Goal: Task Accomplishment & Management: Manage account settings

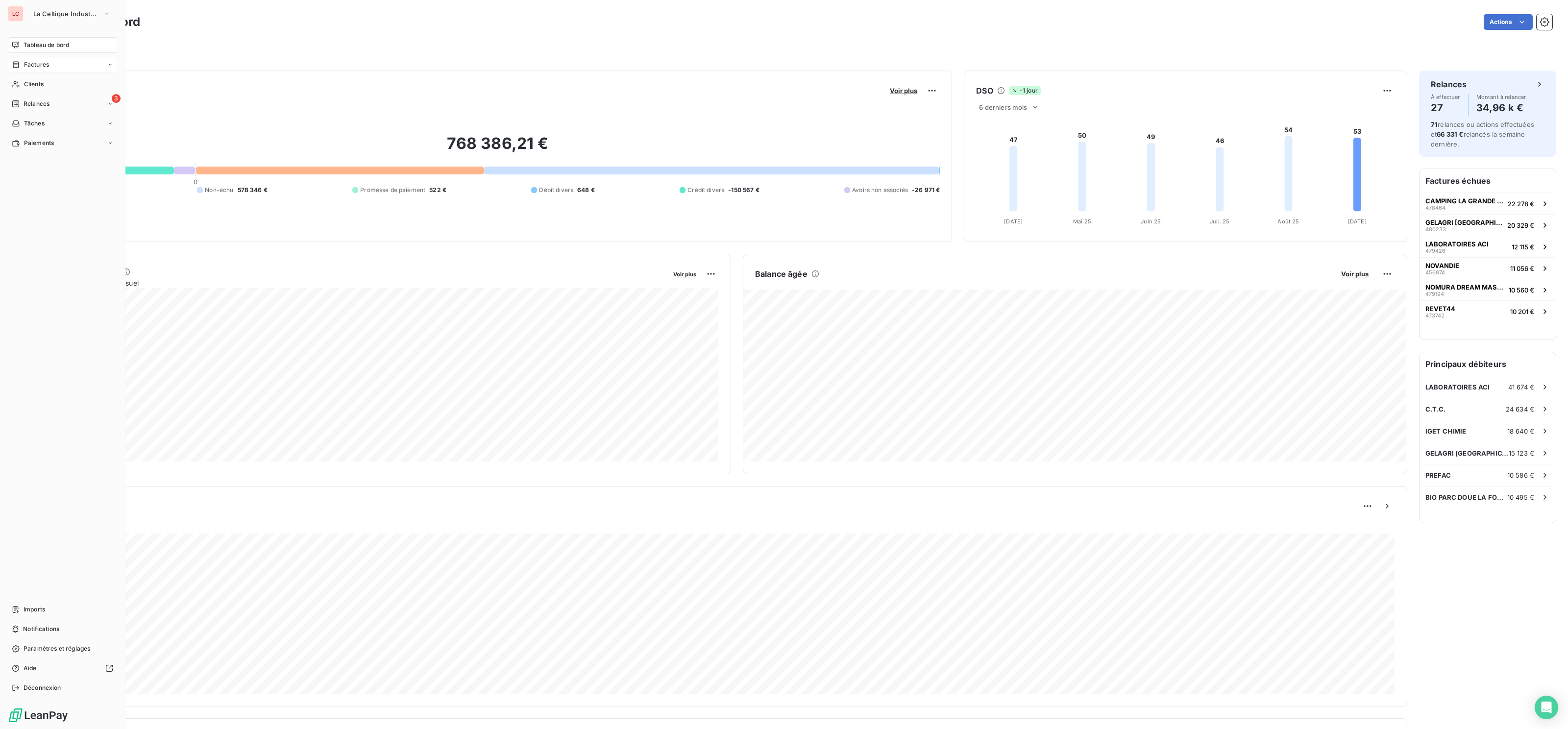
click at [10, 60] on div "Factures" at bounding box center [62, 65] width 109 height 16
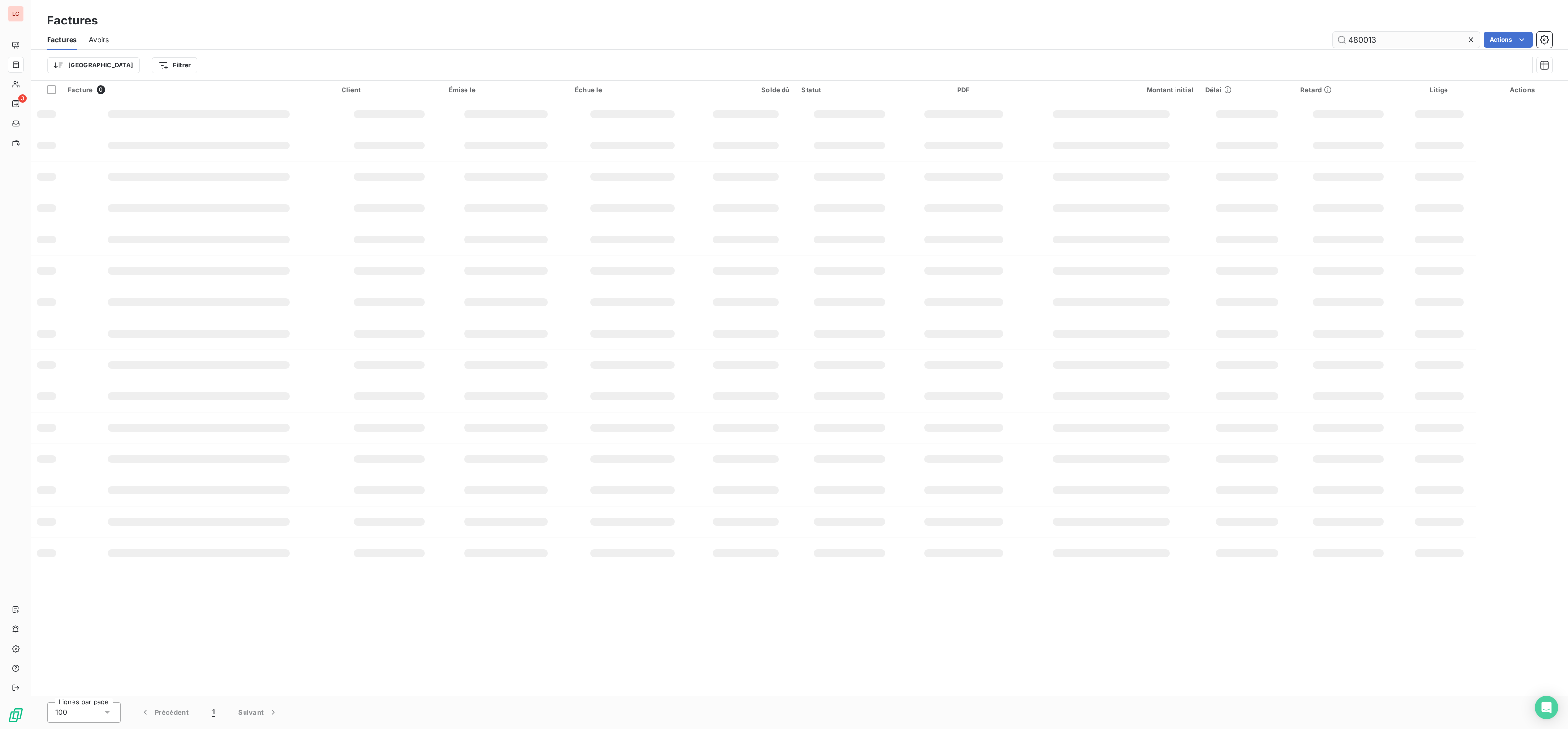
click at [1385, 34] on input "480013" at bounding box center [1406, 40] width 147 height 16
drag, startPoint x: 1378, startPoint y: 34, endPoint x: 1317, endPoint y: 34, distance: 61.0
click at [1374, 34] on input "480013" at bounding box center [1406, 40] width 147 height 16
click at [1317, 34] on div "480013 Actions" at bounding box center [837, 40] width 1432 height 16
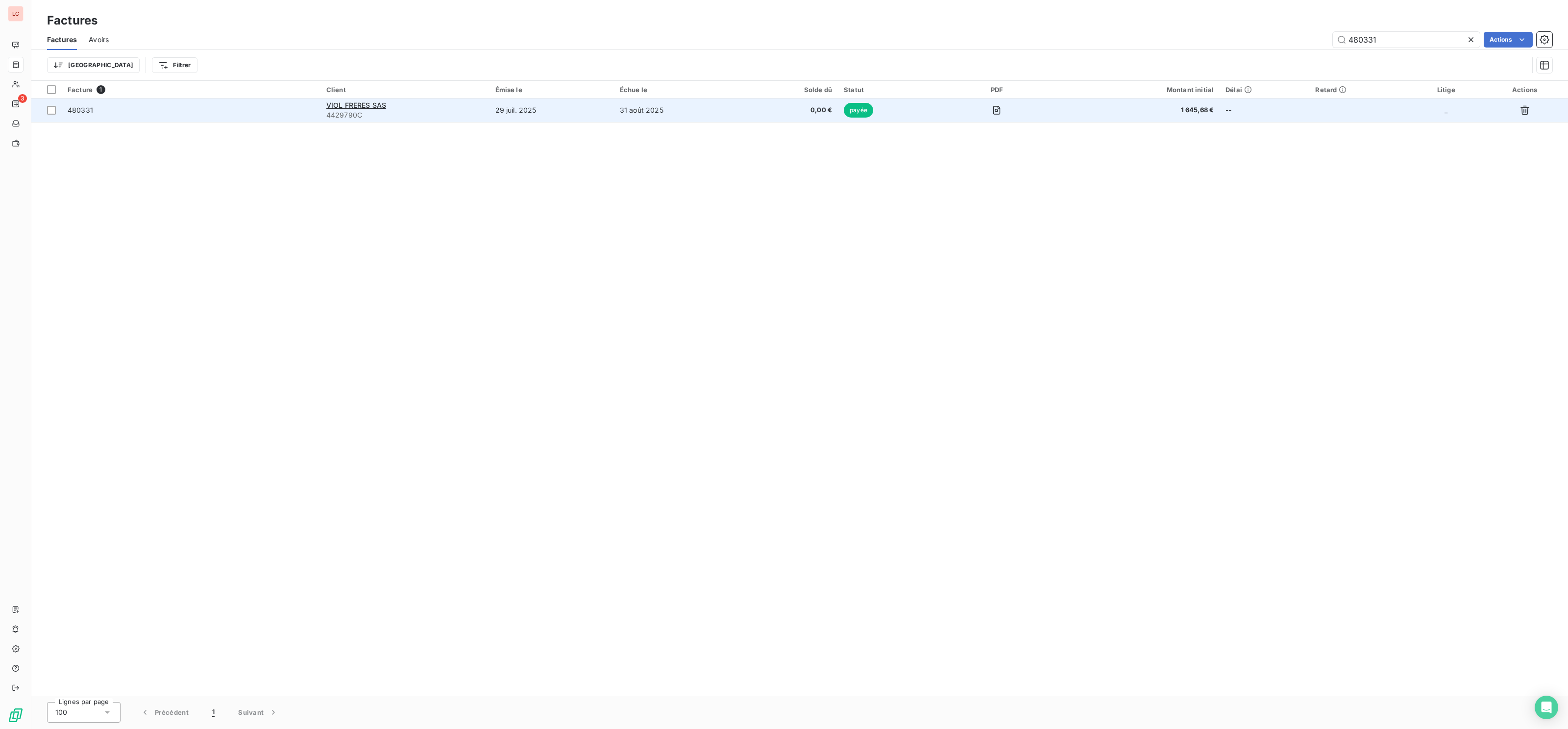
type input "480331"
click at [423, 118] on span "4429790C" at bounding box center [405, 115] width 158 height 10
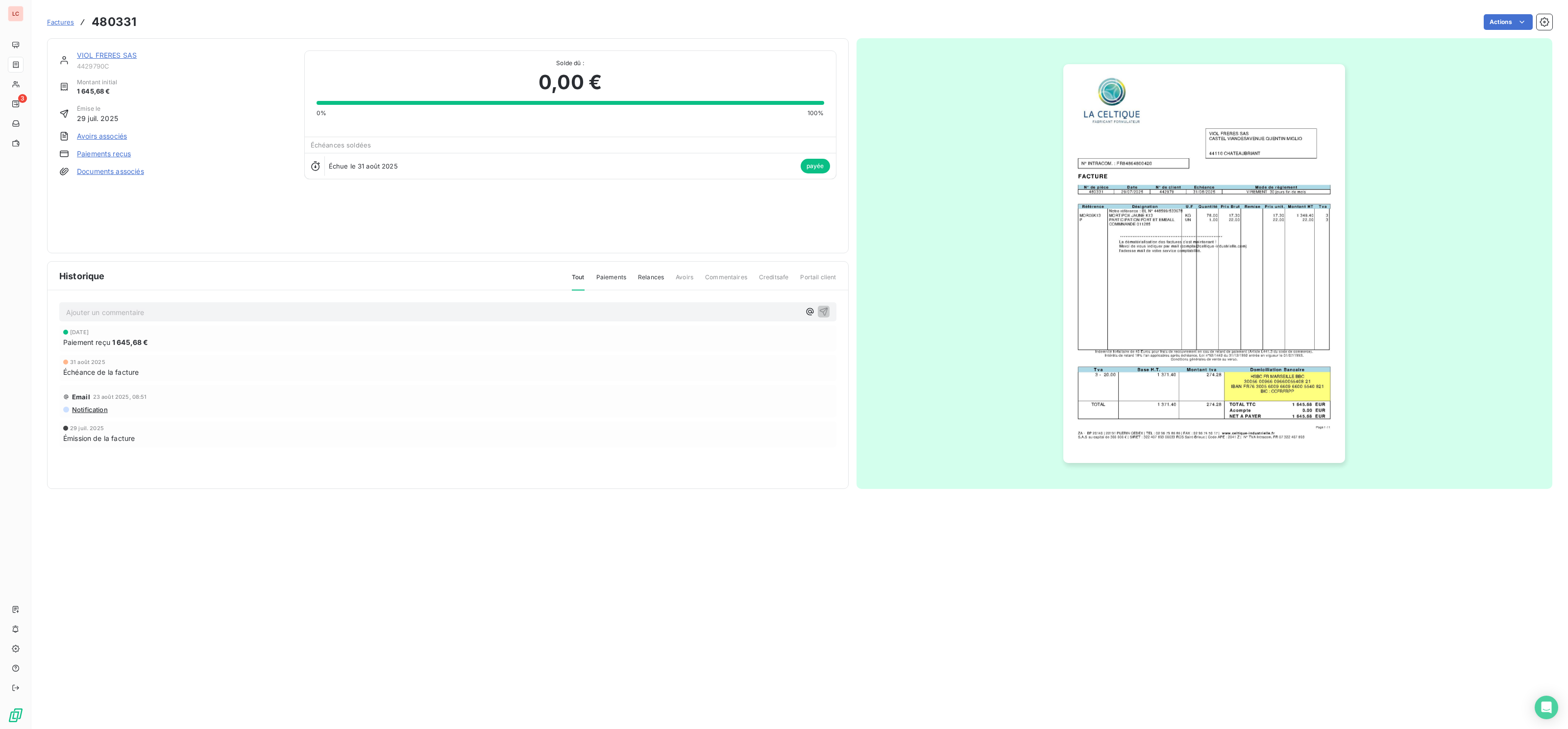
click at [109, 60] on div "VIOL FRERES SAS" at bounding box center [184, 55] width 216 height 10
click at [116, 59] on link "VIOL FRERES SAS" at bounding box center [107, 55] width 60 height 9
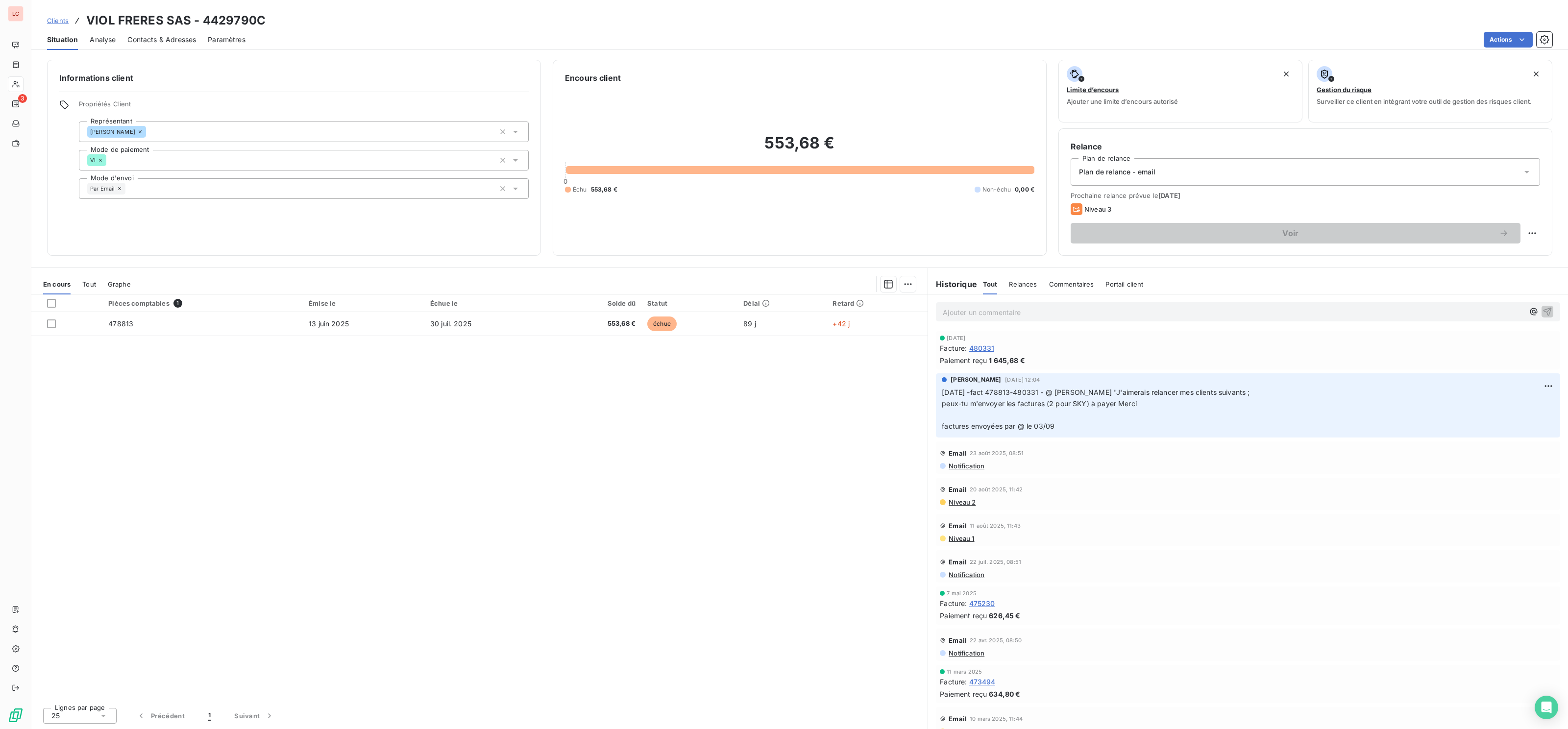
click at [1040, 312] on p "Ajouter un commentaire ﻿" at bounding box center [1233, 313] width 581 height 13
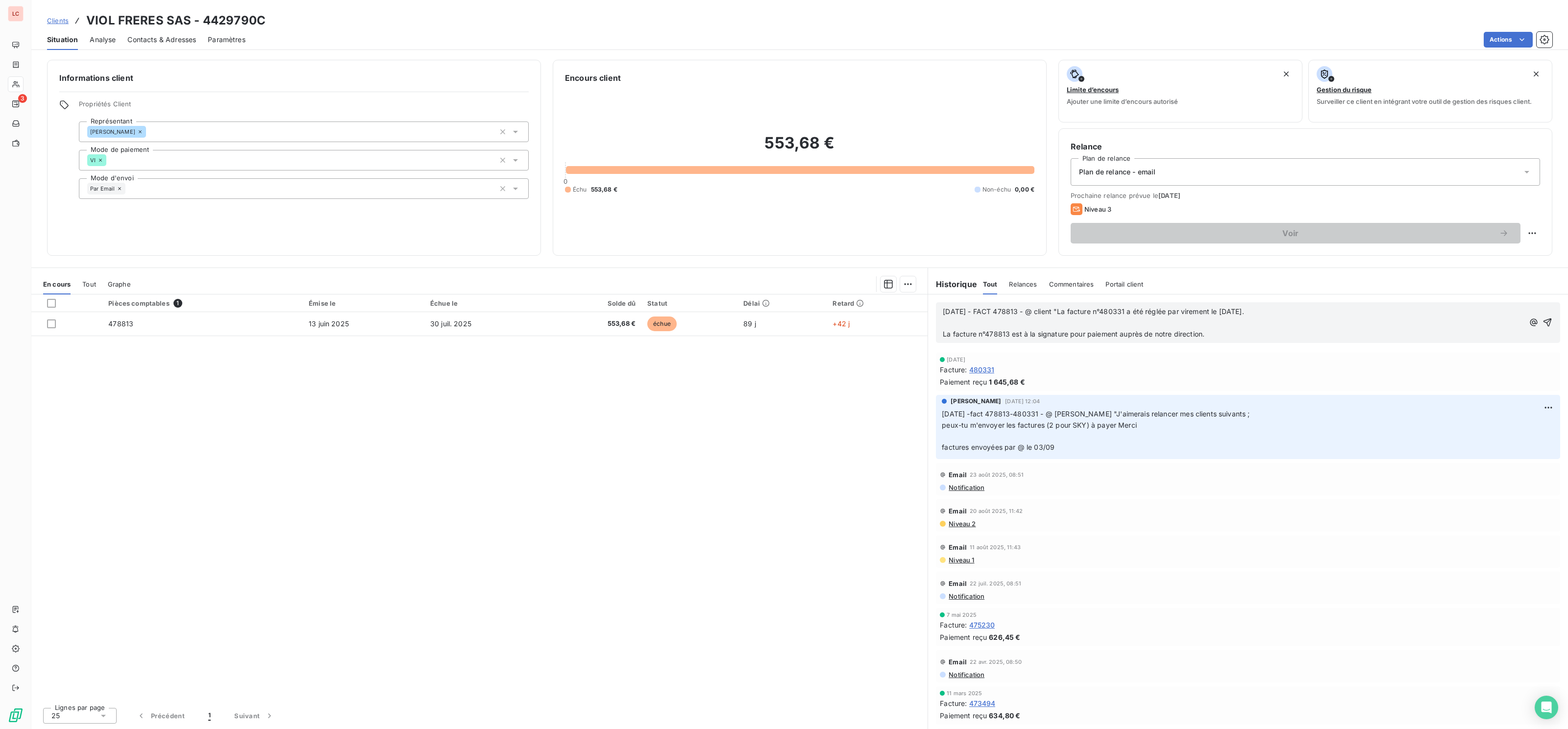
drag, startPoint x: 1269, startPoint y: 314, endPoint x: 1176, endPoint y: 314, distance: 93.0
click at [1176, 314] on p "[DATE] - FACT 478813 - @ client "La facture n°480331 a été réglée par virement …" at bounding box center [1233, 312] width 581 height 11
drag, startPoint x: 1116, startPoint y: 314, endPoint x: 1076, endPoint y: 315, distance: 40.0
click at [1076, 315] on span "[DATE] - FACT 478813 - @ client "La facture n°480331 a été réglée par virement …" at bounding box center [1094, 311] width 301 height 9
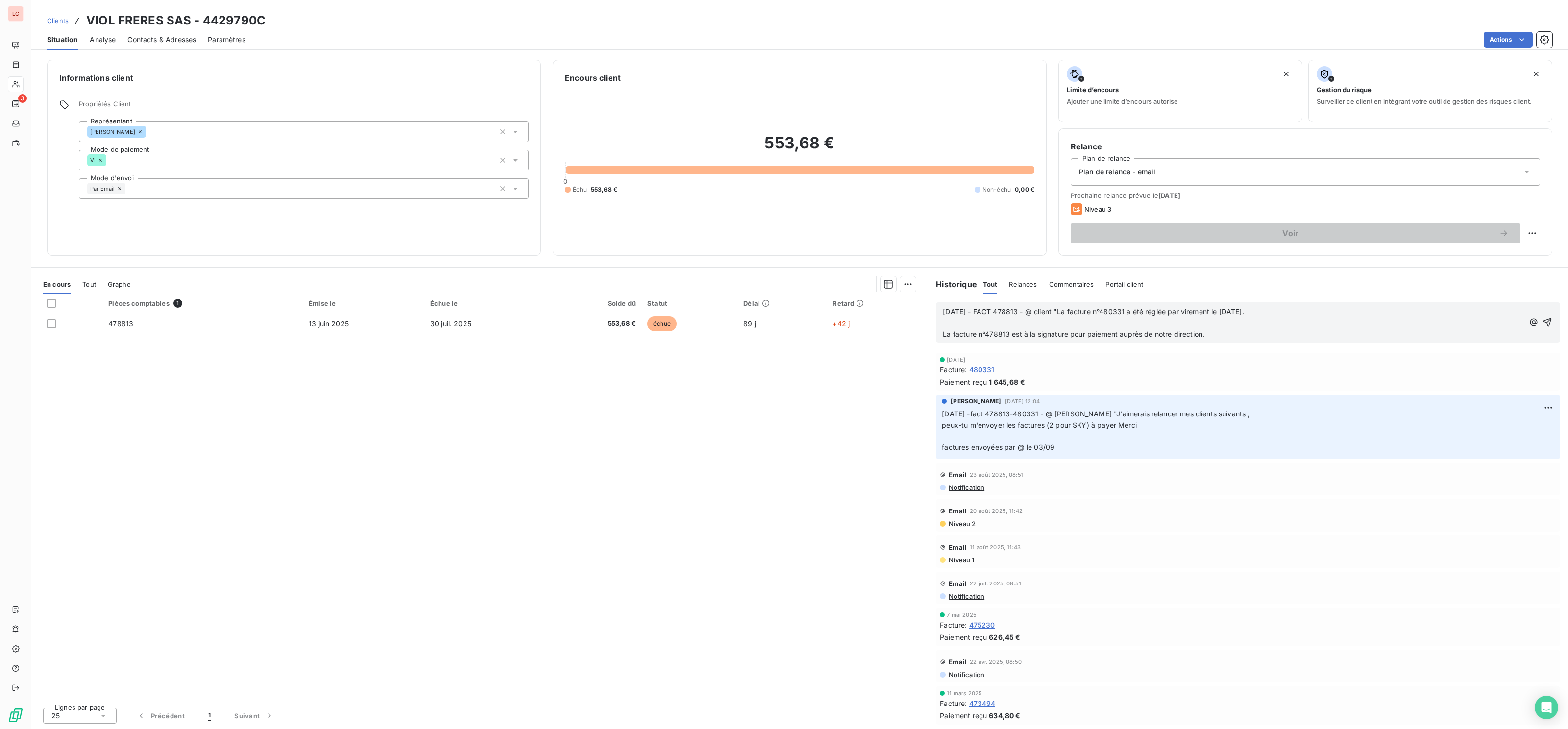
click at [1076, 315] on span "[DATE] - FACT 478813 - @ client "La facture n°480331 a été réglée par virement …" at bounding box center [1094, 311] width 301 height 9
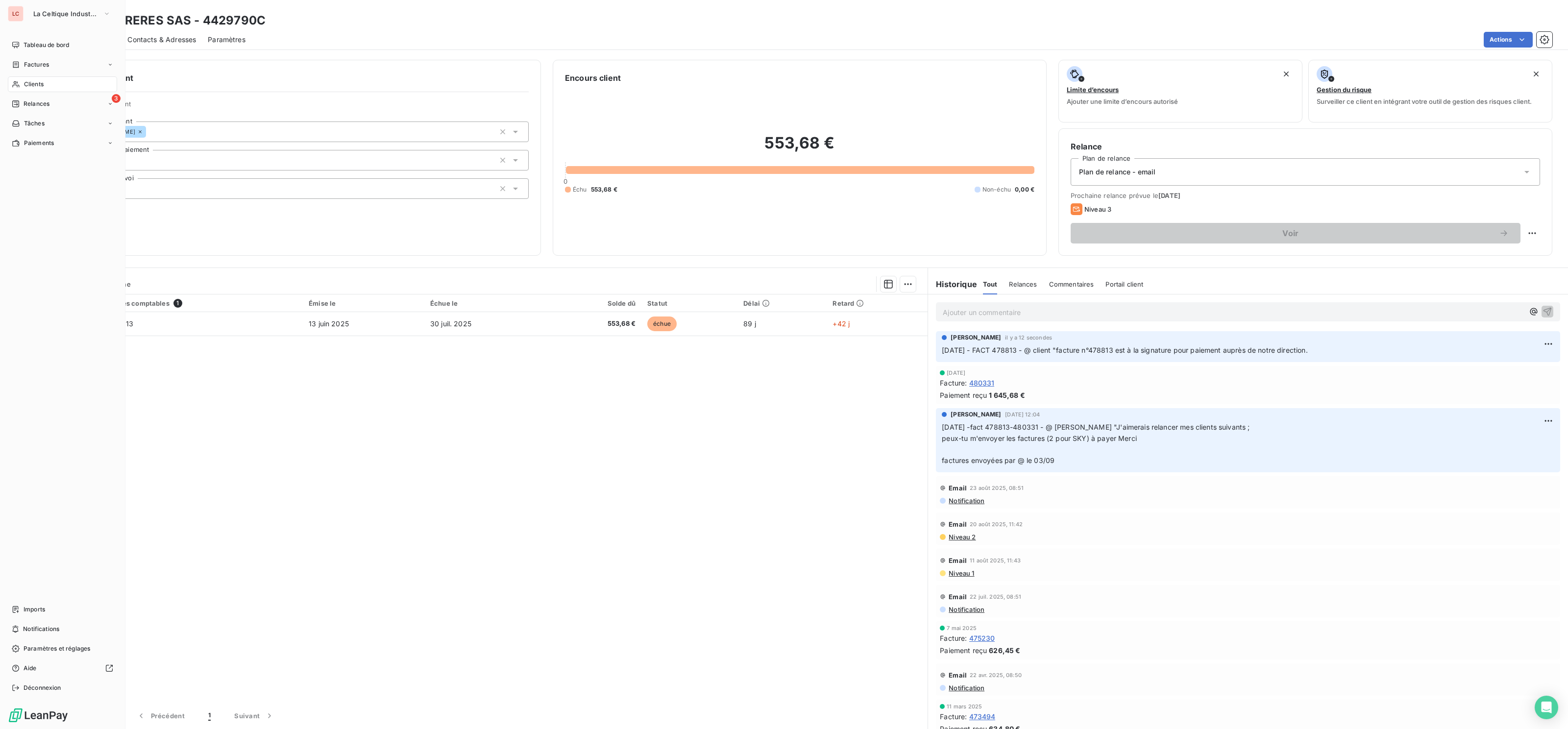
click at [28, 92] on nav "Tableau de bord Factures Clients 3 Relances Tâches Paiements" at bounding box center [62, 94] width 109 height 114
click at [33, 87] on span "Clients" at bounding box center [34, 84] width 20 height 9
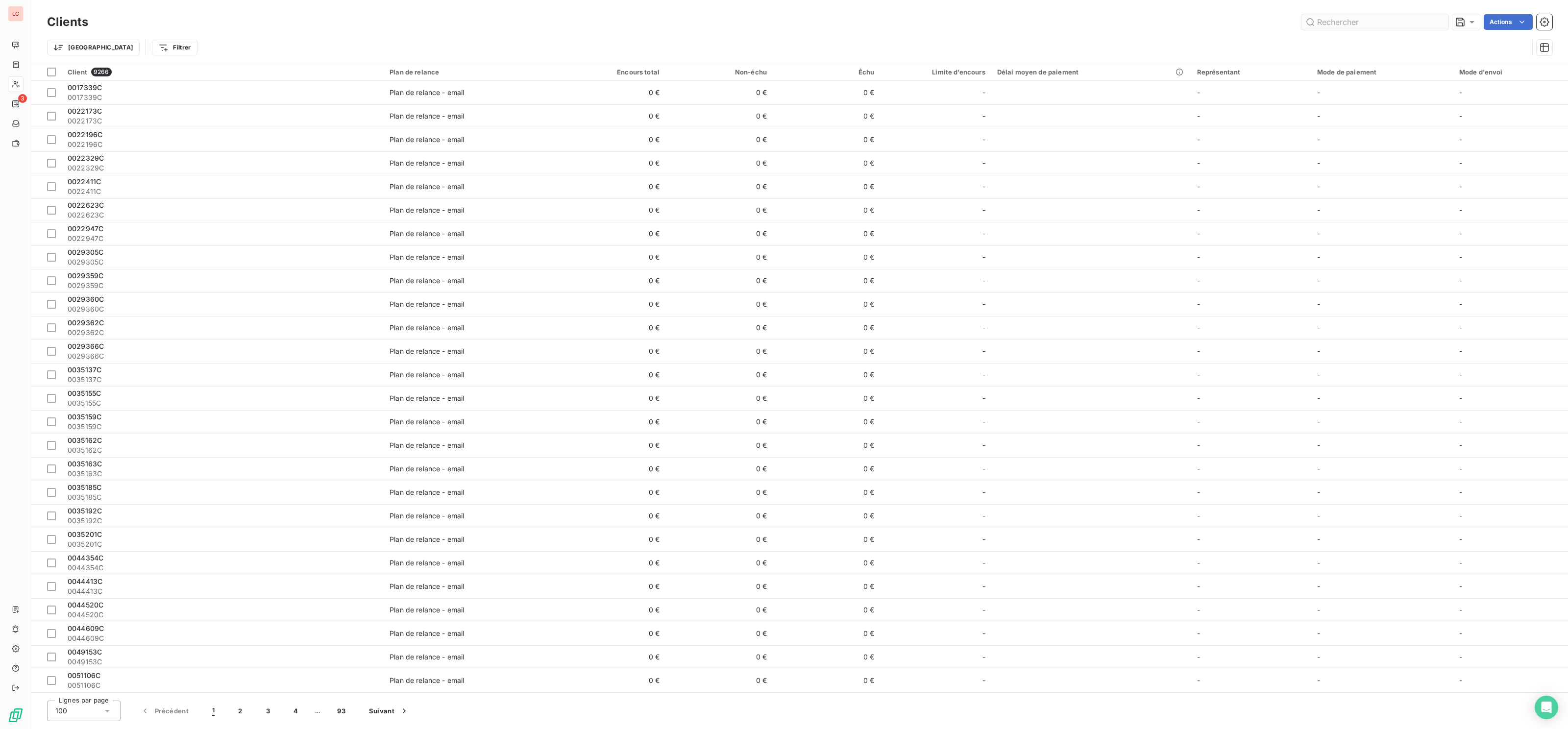
click at [1359, 20] on input "text" at bounding box center [1375, 22] width 147 height 16
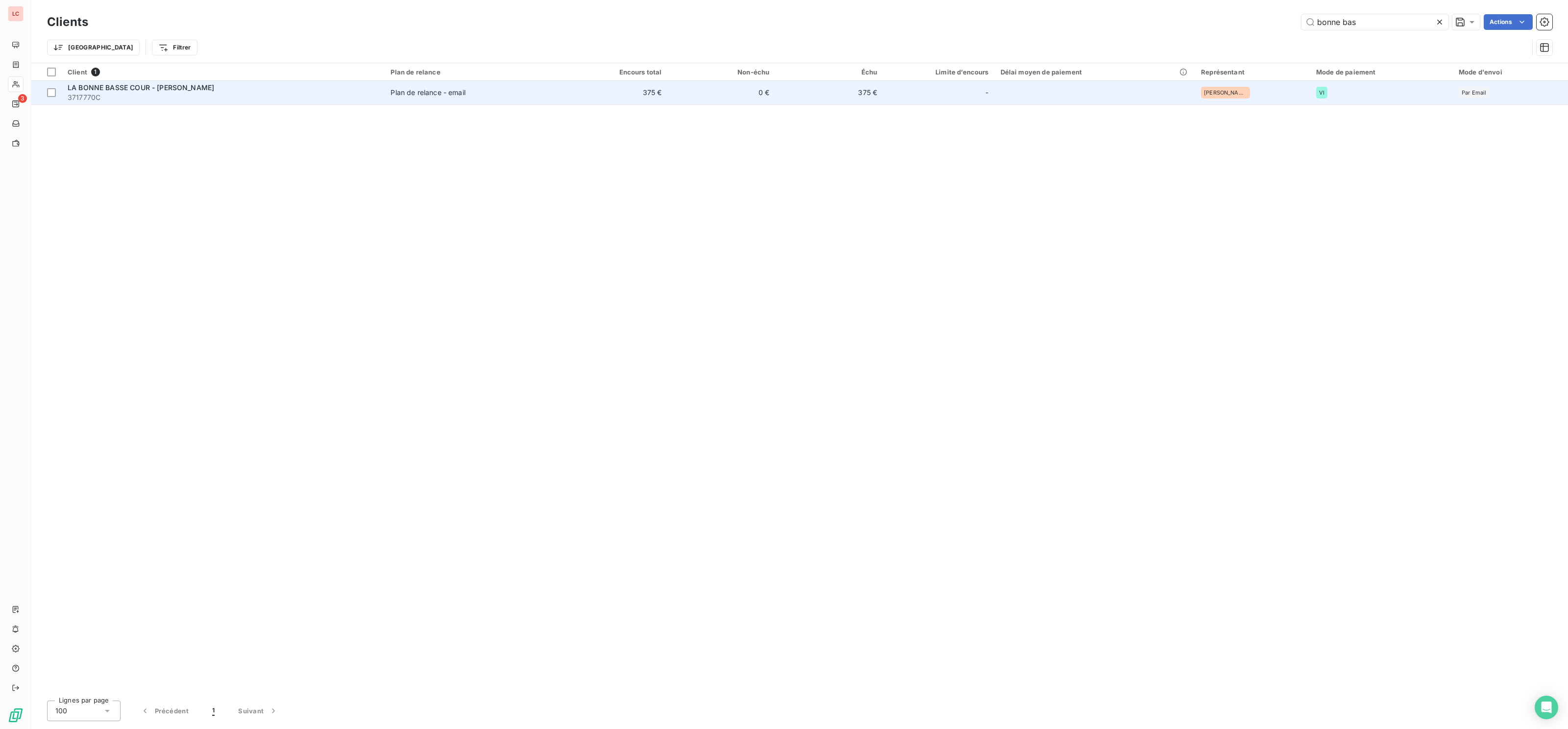
type input "bonne bas"
click at [279, 104] on td "LA BONNE BASSE COUR - [PERSON_NAME] 3717770C" at bounding box center [223, 92] width 323 height 24
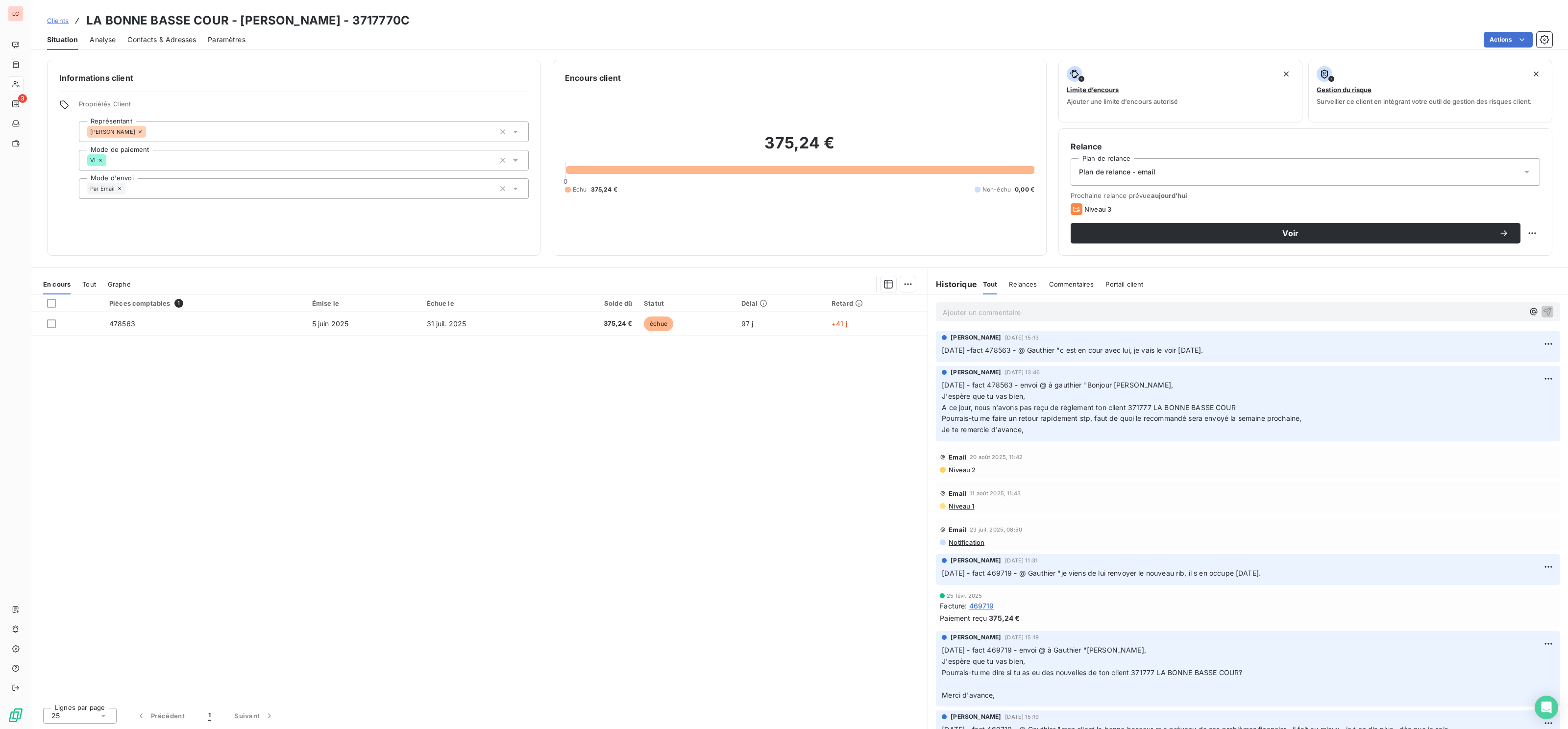
click at [1024, 313] on p "Ajouter un commentaire ﻿" at bounding box center [1233, 313] width 581 height 13
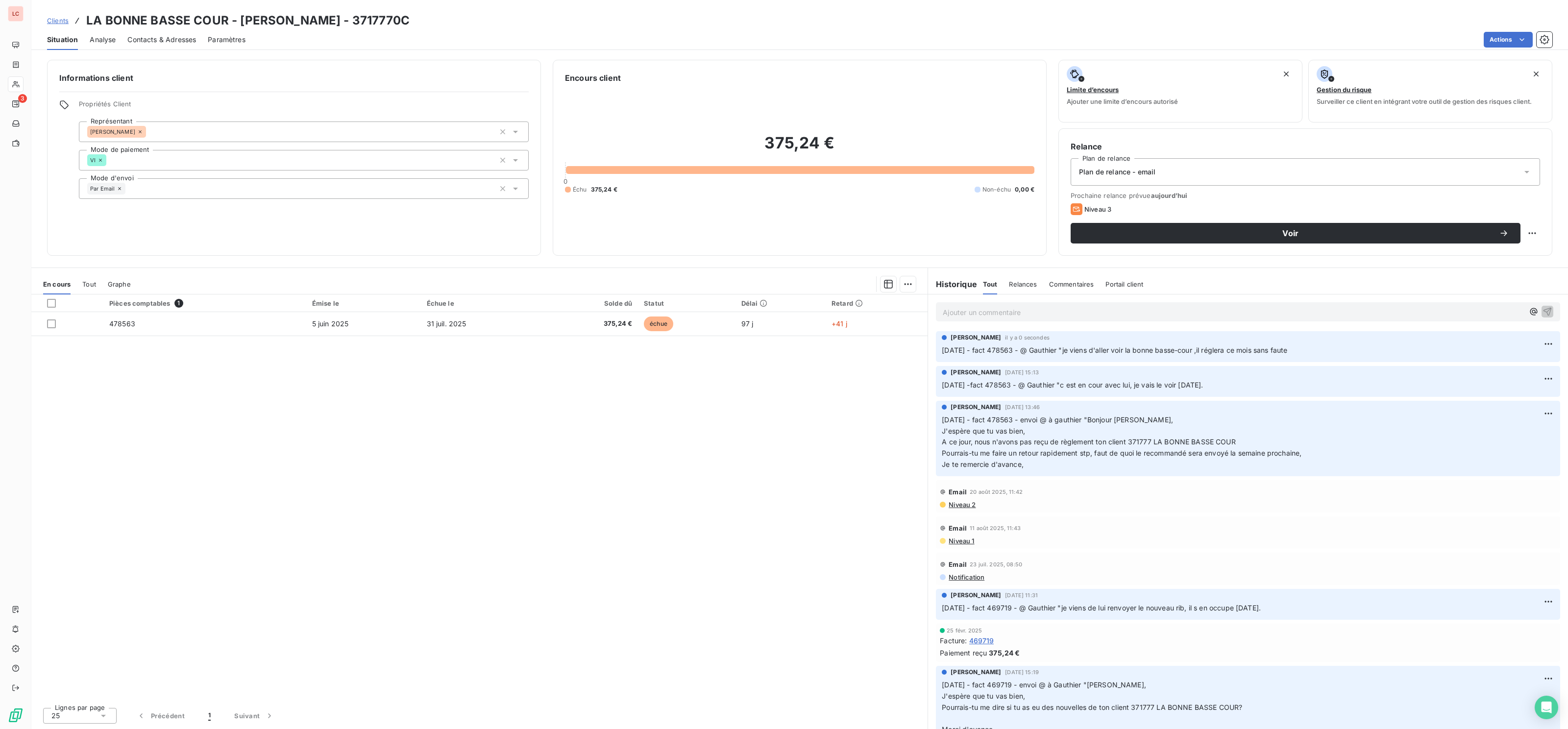
click at [1524, 236] on div "Voir" at bounding box center [1305, 233] width 470 height 20
click at [1531, 237] on html "LC 3 Clients LA BONNE BASSE COUR - [PERSON_NAME] - 3717770C Situation Analyse C…" at bounding box center [784, 364] width 1568 height 729
click at [1515, 251] on div "Replanifier cette action" at bounding box center [1492, 256] width 88 height 16
select select "8"
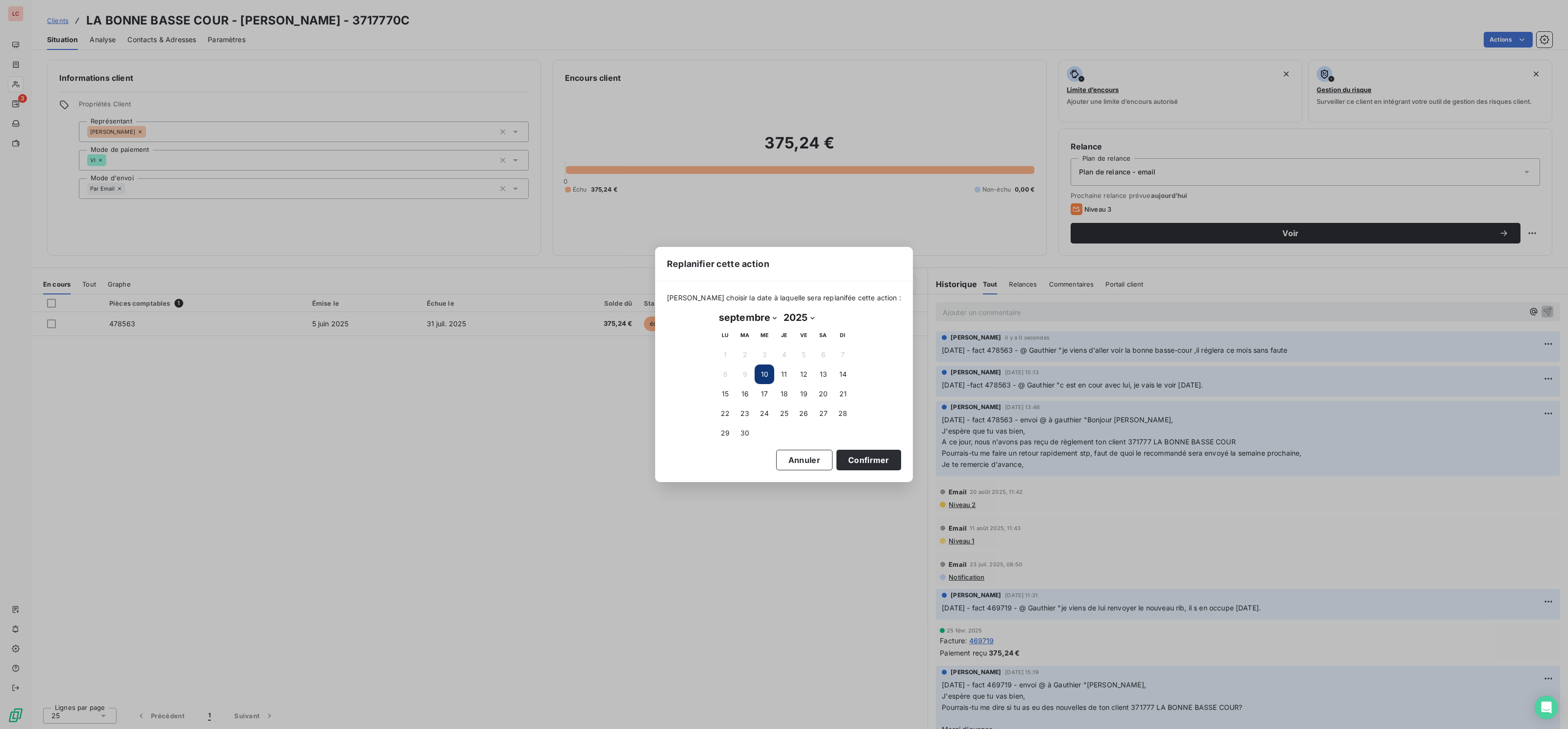
click at [716, 418] on td "22" at bounding box center [725, 413] width 20 height 20
click at [717, 416] on button "22" at bounding box center [725, 413] width 20 height 20
click at [842, 458] on button "Confirmer" at bounding box center [869, 460] width 65 height 20
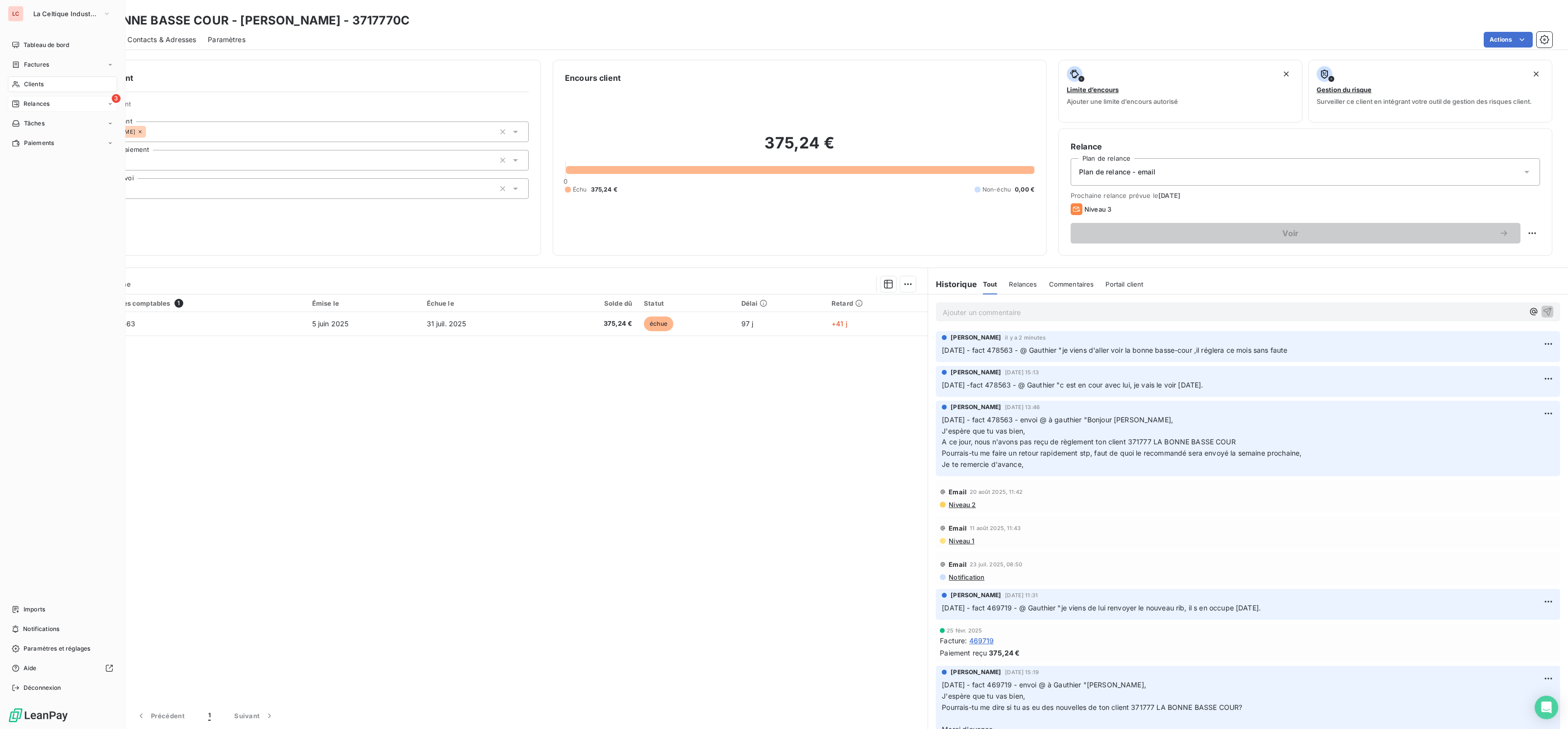
click at [18, 104] on icon at bounding box center [16, 103] width 7 height 7
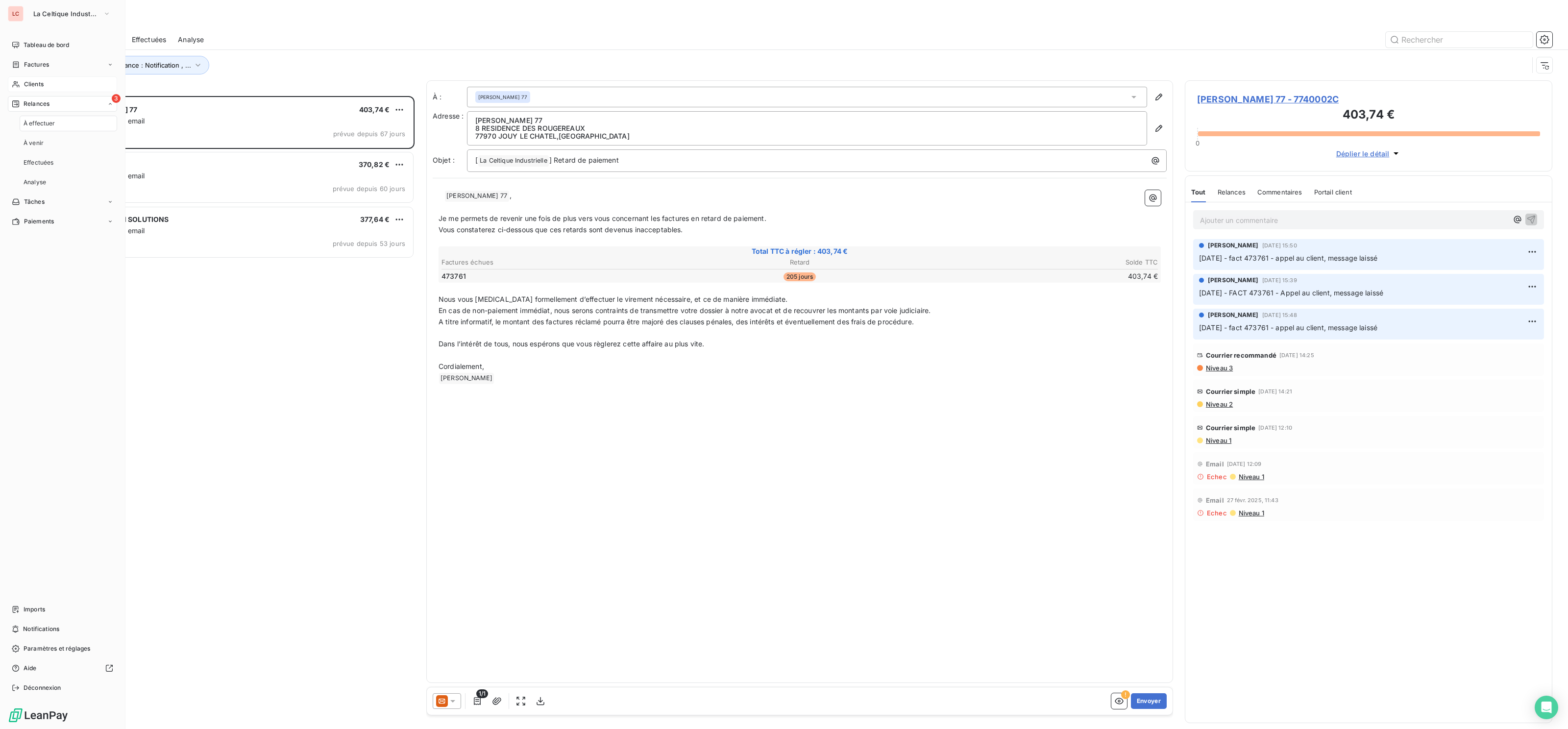
scroll to position [633, 368]
